Goal: Information Seeking & Learning: Understand process/instructions

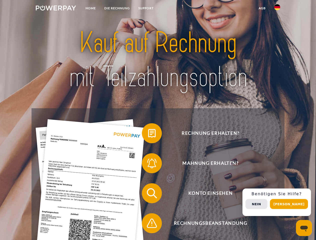
click at [56, 9] on img at bounding box center [56, 8] width 40 height 5
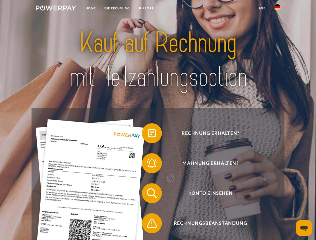
click at [277, 9] on img at bounding box center [277, 7] width 6 height 6
click at [262, 8] on link "agb" at bounding box center [263, 8] width 16 height 9
click at [148, 134] on span at bounding box center [144, 133] width 25 height 25
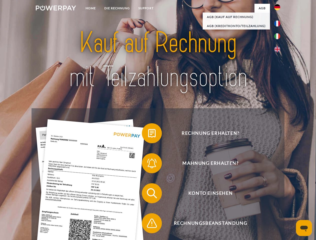
click at [148, 164] on span at bounding box center [144, 163] width 25 height 25
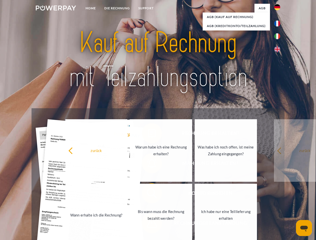
click at [148, 195] on link "Bis wann muss die Rechnung bezahlt werden?" at bounding box center [161, 215] width 62 height 63
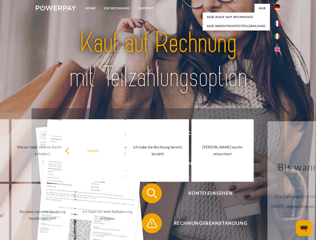
click at [148, 225] on span at bounding box center [144, 223] width 25 height 25
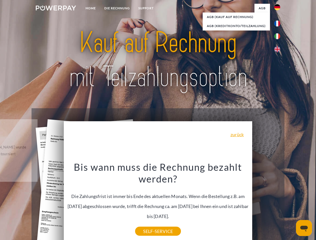
click at [279, 203] on div "Rechnung erhalten? Mahnung erhalten? Konto einsehen" at bounding box center [158, 208] width 253 height 200
click at [266, 204] on span "Konto einsehen" at bounding box center [210, 194] width 123 height 20
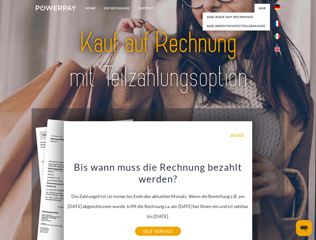
click at [291, 204] on header "Home DIE RECHNUNG SUPPORT" at bounding box center [158, 173] width 316 height 346
